Goal: Information Seeking & Learning: Learn about a topic

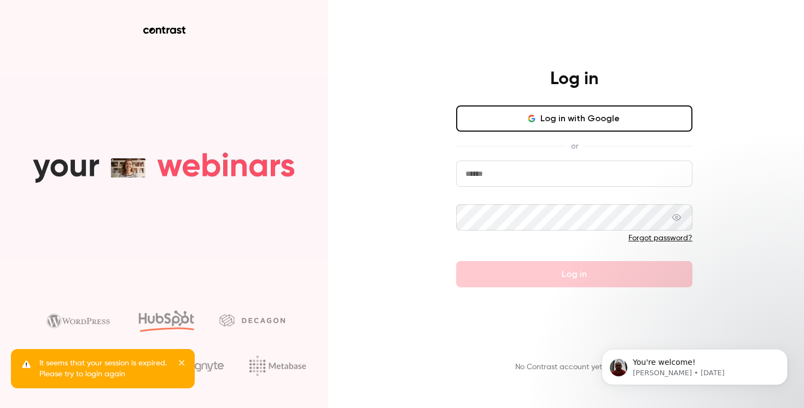
click at [487, 178] on input "email" at bounding box center [574, 174] width 236 height 26
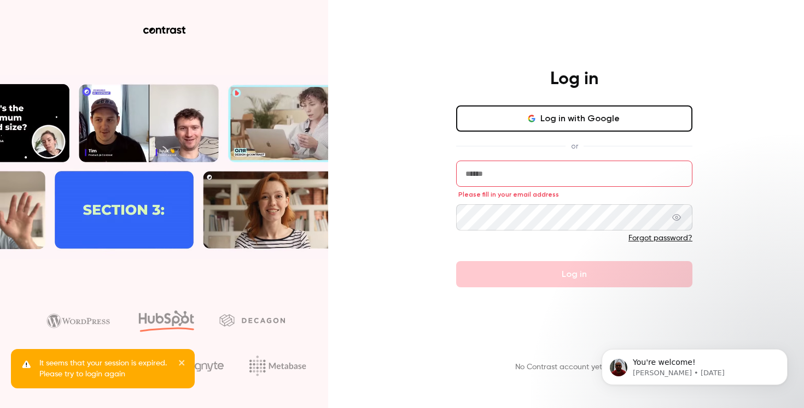
type input "**********"
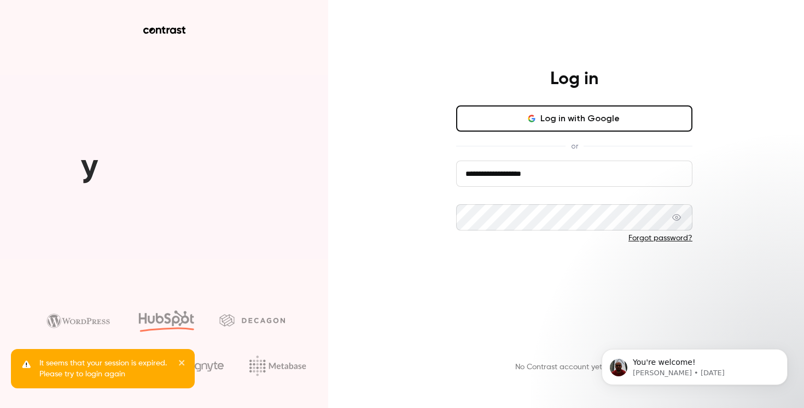
click at [510, 278] on button "Log in" at bounding box center [574, 274] width 236 height 26
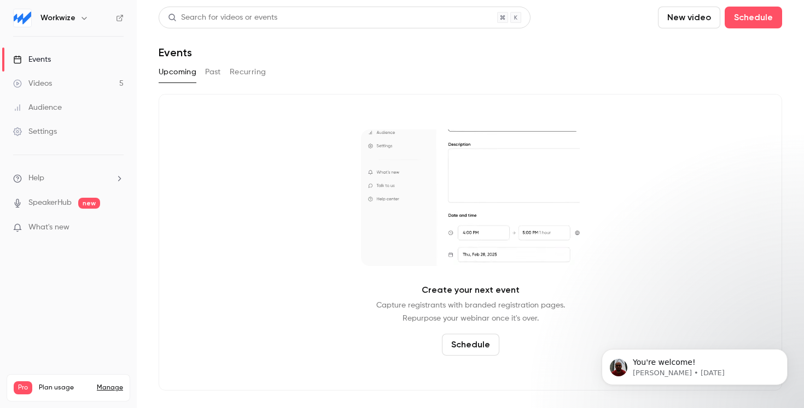
click at [59, 84] on link "Videos 5" at bounding box center [68, 84] width 137 height 24
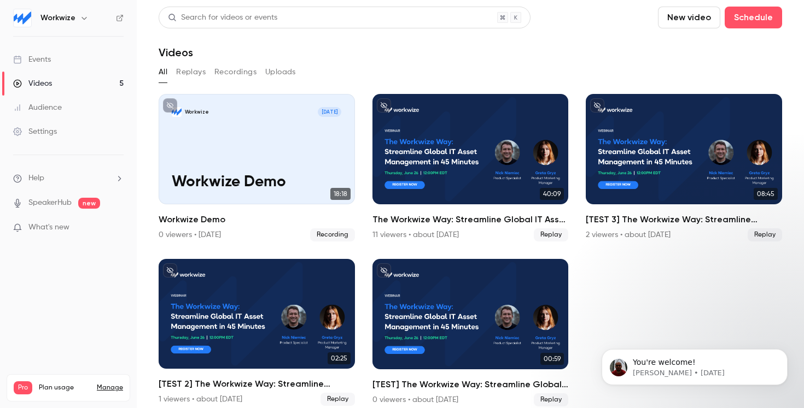
click at [698, 21] on button "New video" at bounding box center [689, 18] width 62 height 22
click at [686, 51] on div at bounding box center [678, 47] width 17 height 9
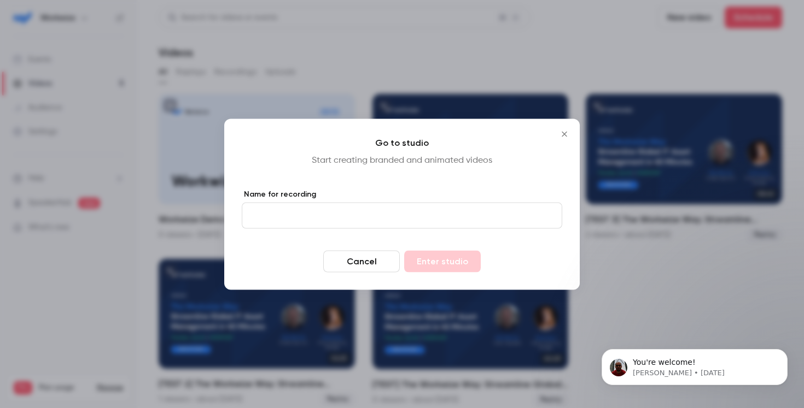
click at [565, 132] on icon "Close" at bounding box center [564, 133] width 5 height 5
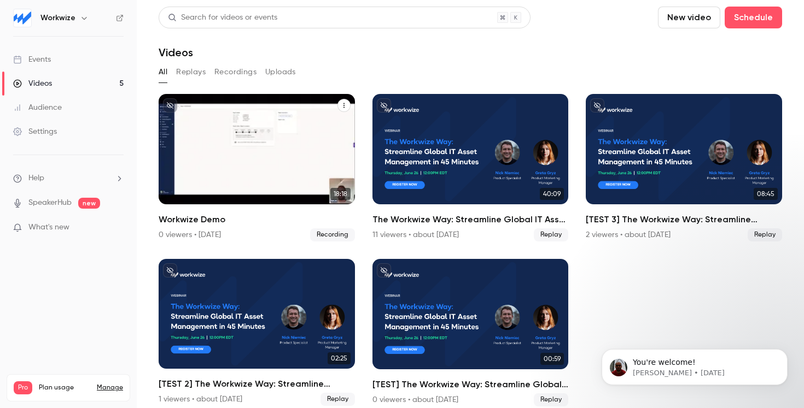
click at [343, 106] on icon "Workwize Demo" at bounding box center [344, 105] width 7 height 7
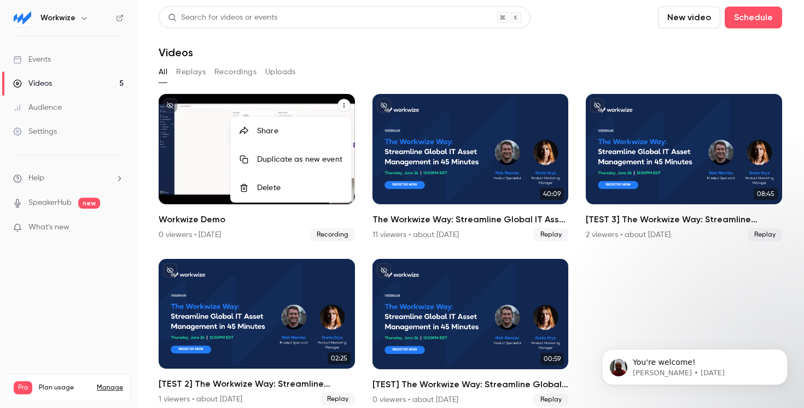
click at [316, 132] on div "Share" at bounding box center [299, 131] width 85 height 11
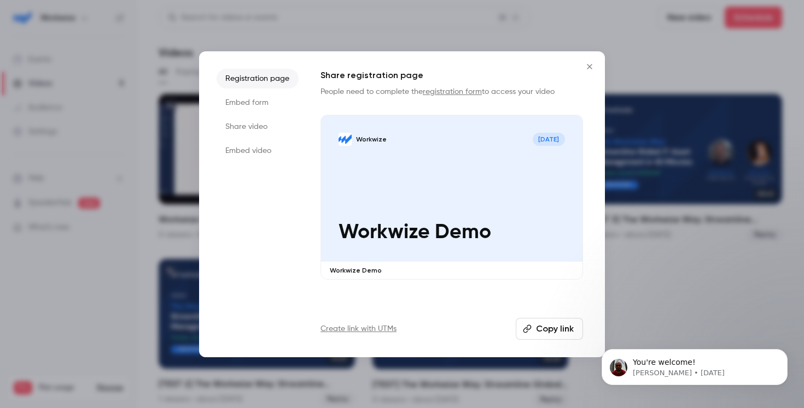
click at [589, 69] on icon "Close" at bounding box center [589, 66] width 13 height 9
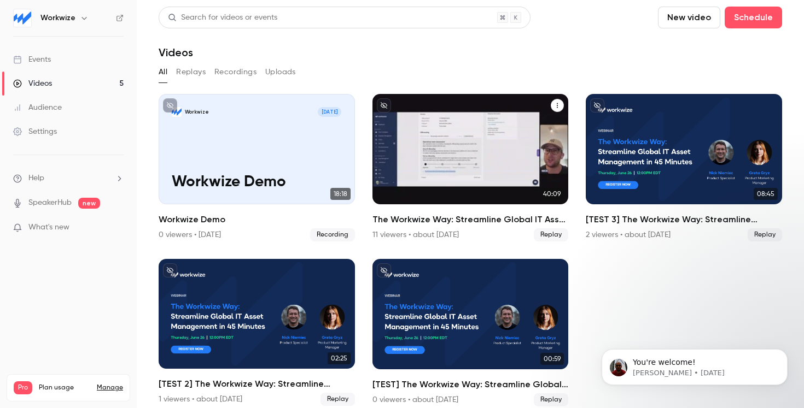
click at [474, 161] on div "The Workwize Way: Streamline Global IT Asset Management in 45 Minutes" at bounding box center [470, 149] width 196 height 110
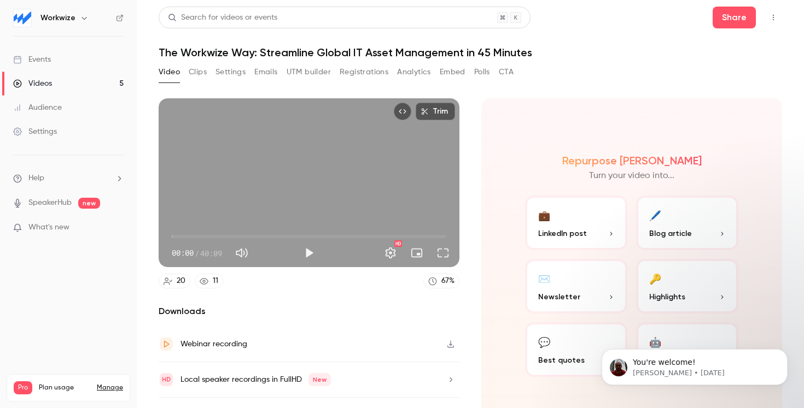
click at [423, 73] on button "Analytics" at bounding box center [414, 71] width 34 height 17
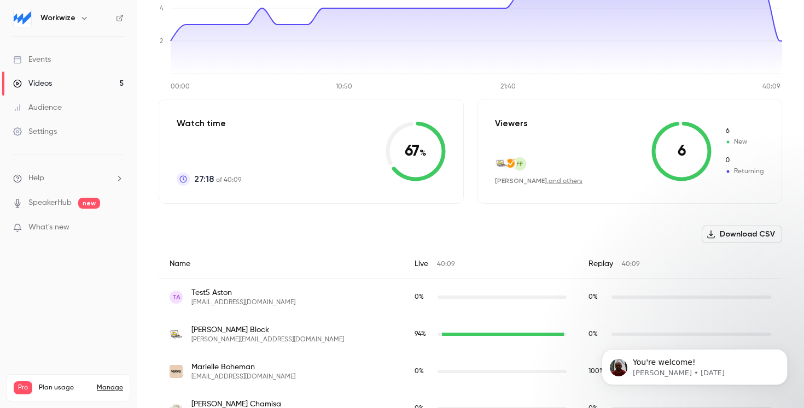
scroll to position [172, 0]
